Goal: Navigation & Orientation: Find specific page/section

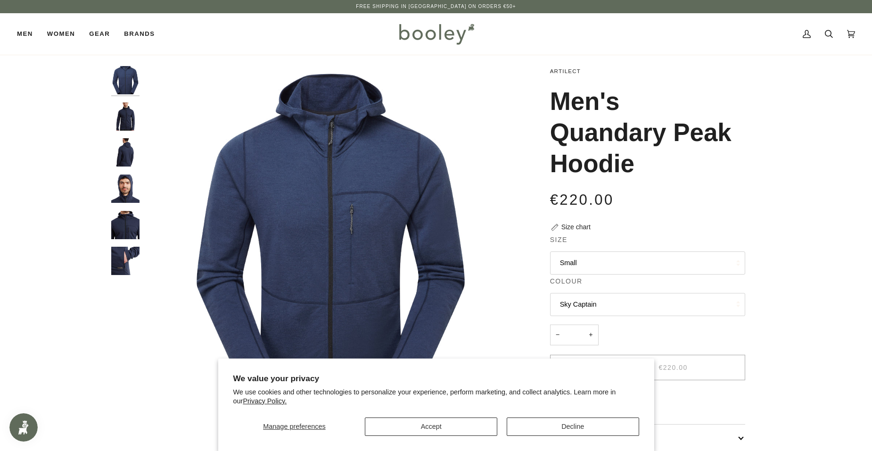
click at [570, 70] on link "Artilect" at bounding box center [565, 71] width 31 height 6
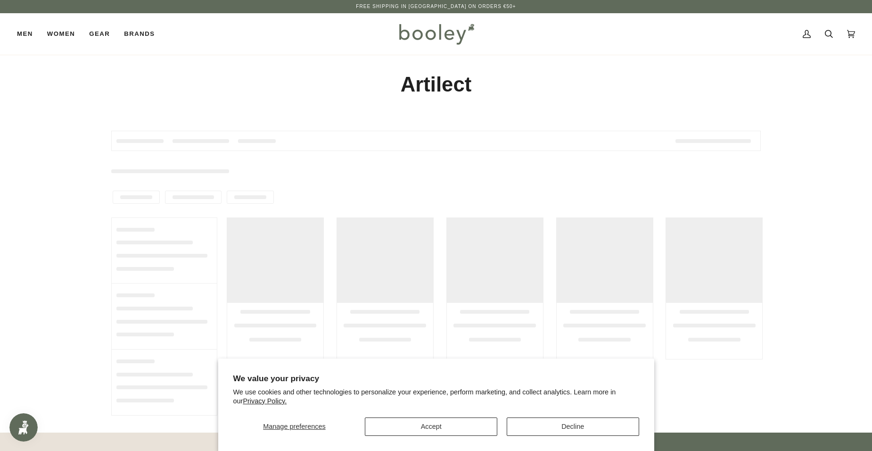
type input "********"
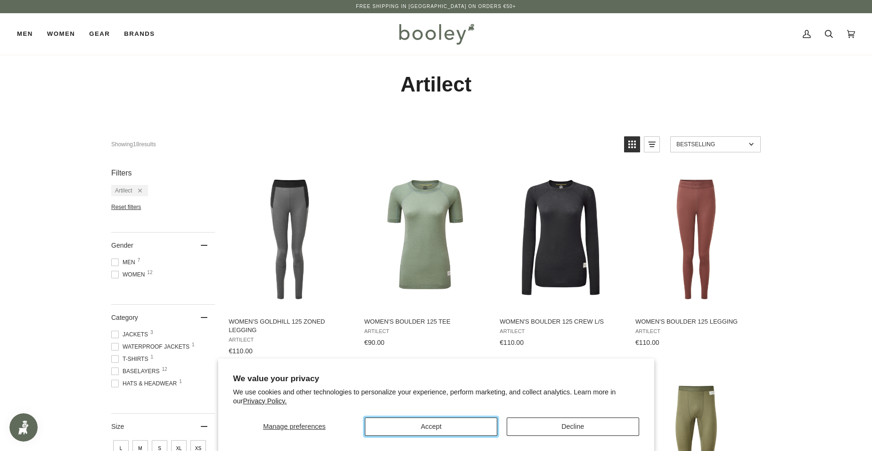
click at [460, 426] on button "Accept" at bounding box center [431, 426] width 132 height 18
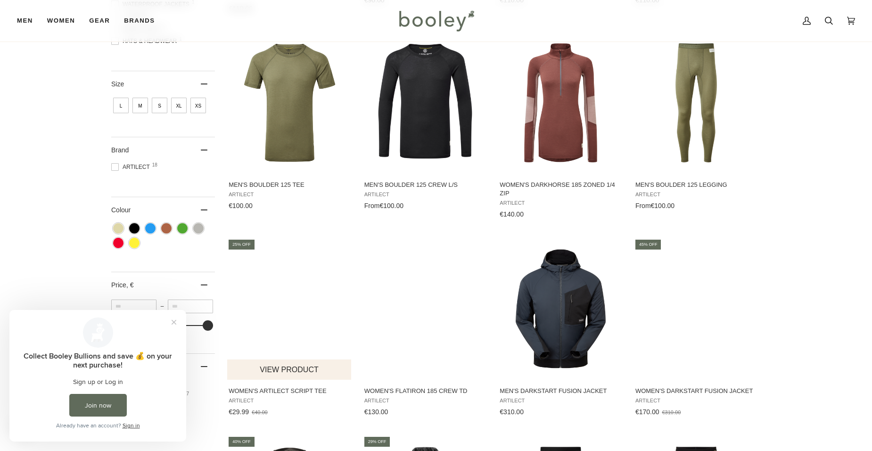
scroll to position [327, 0]
